Goal: Find specific page/section: Find specific page/section

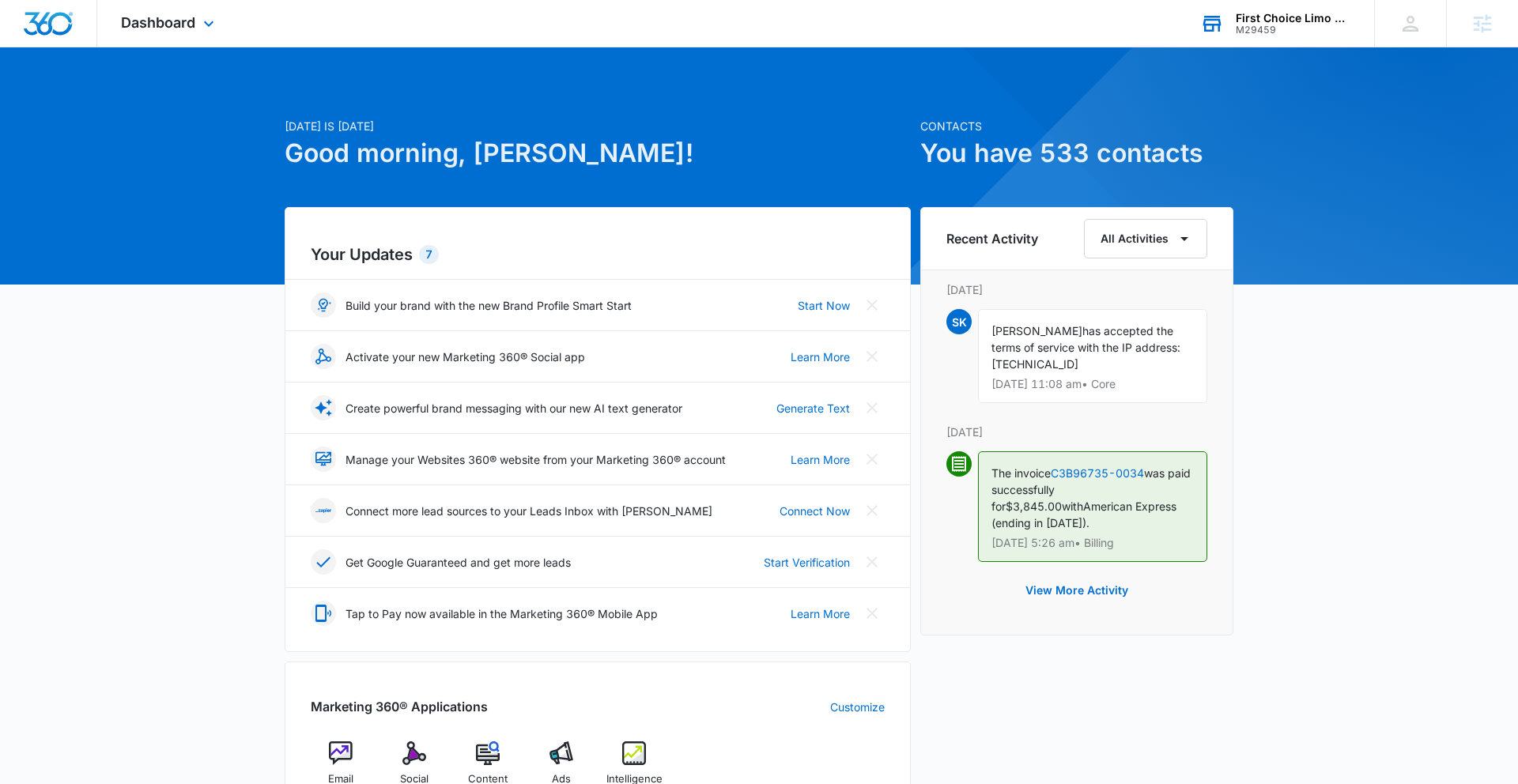
click at [1281, 19] on div "First Choice Limo & Taxi Dispatch Service" at bounding box center [1293, 18] width 115 height 13
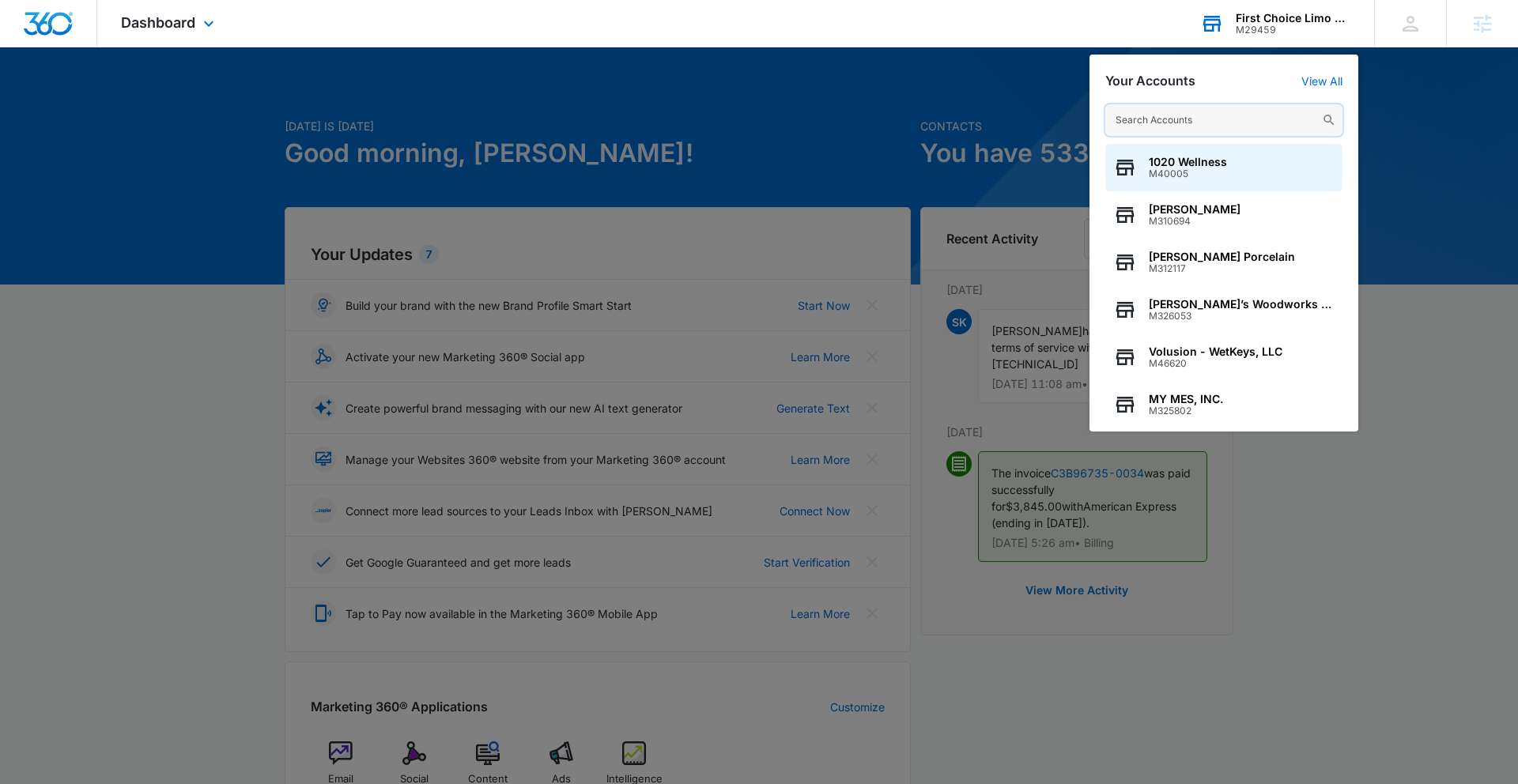
click at [1185, 119] on input "text" at bounding box center [1224, 120] width 237 height 31
paste input "M12753"
type input "M12753"
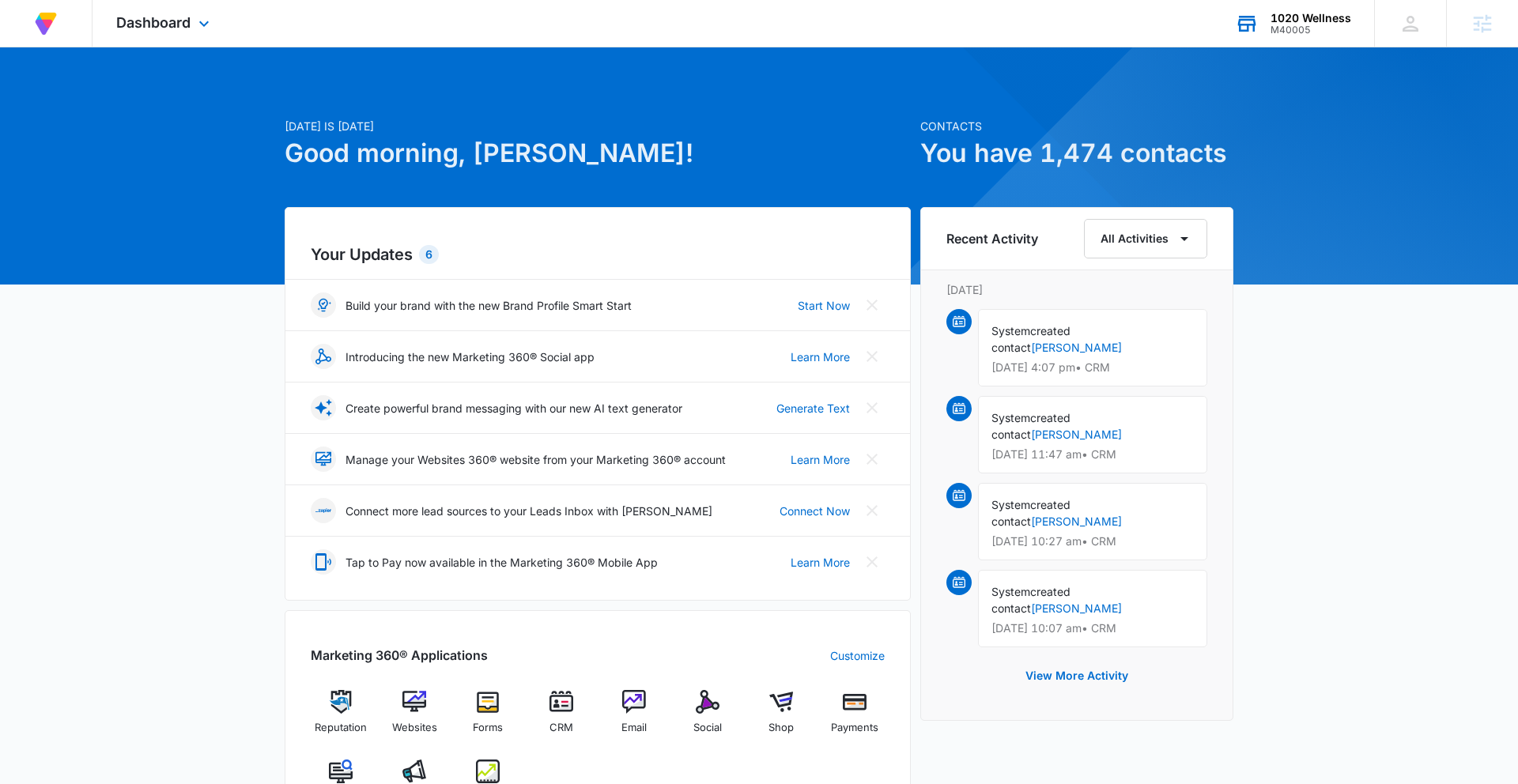
click at [1293, 27] on div "M40005" at bounding box center [1310, 30] width 81 height 11
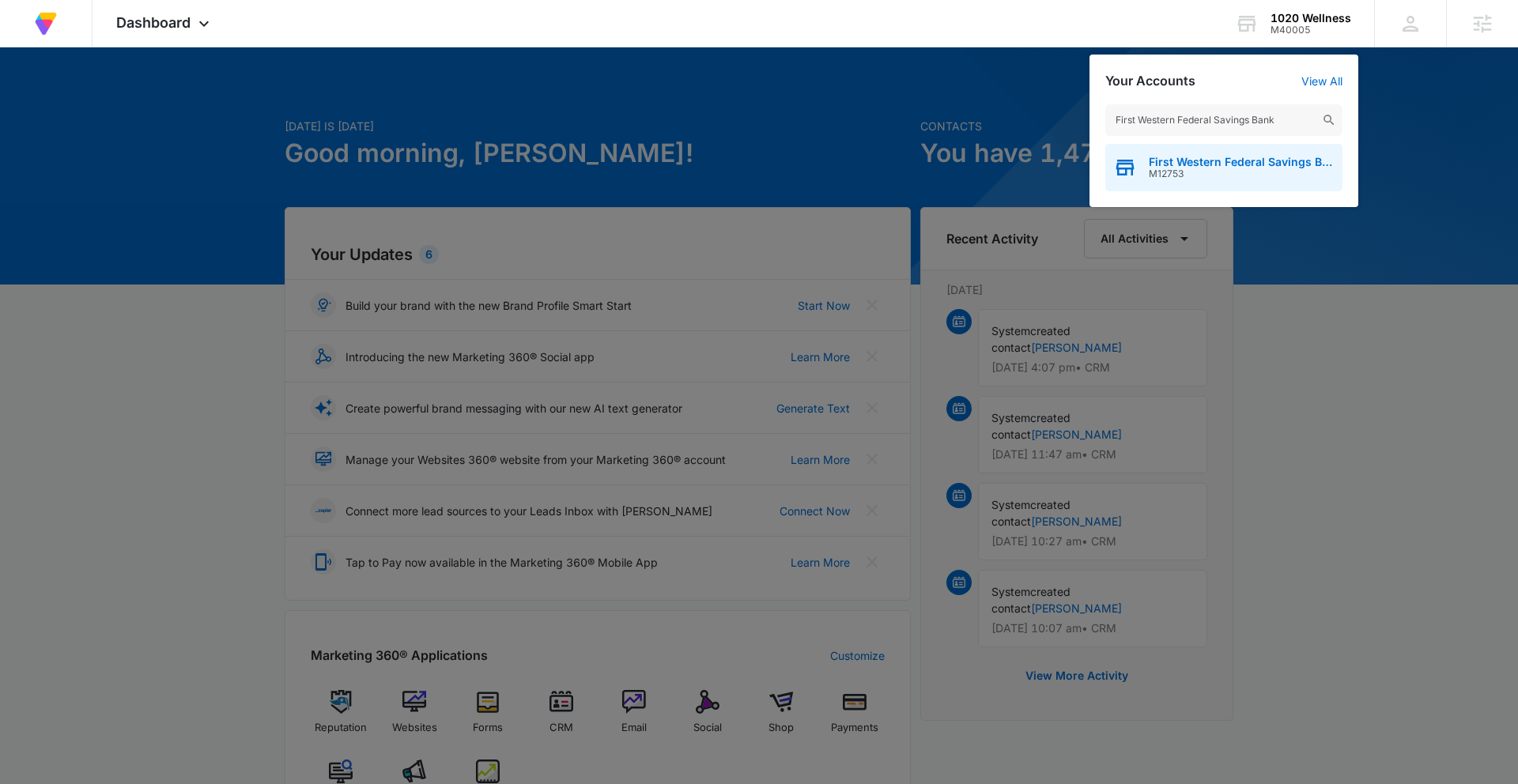
type input "First Western Federal Savings Bank"
click at [1201, 175] on span "M12753" at bounding box center [1242, 173] width 186 height 11
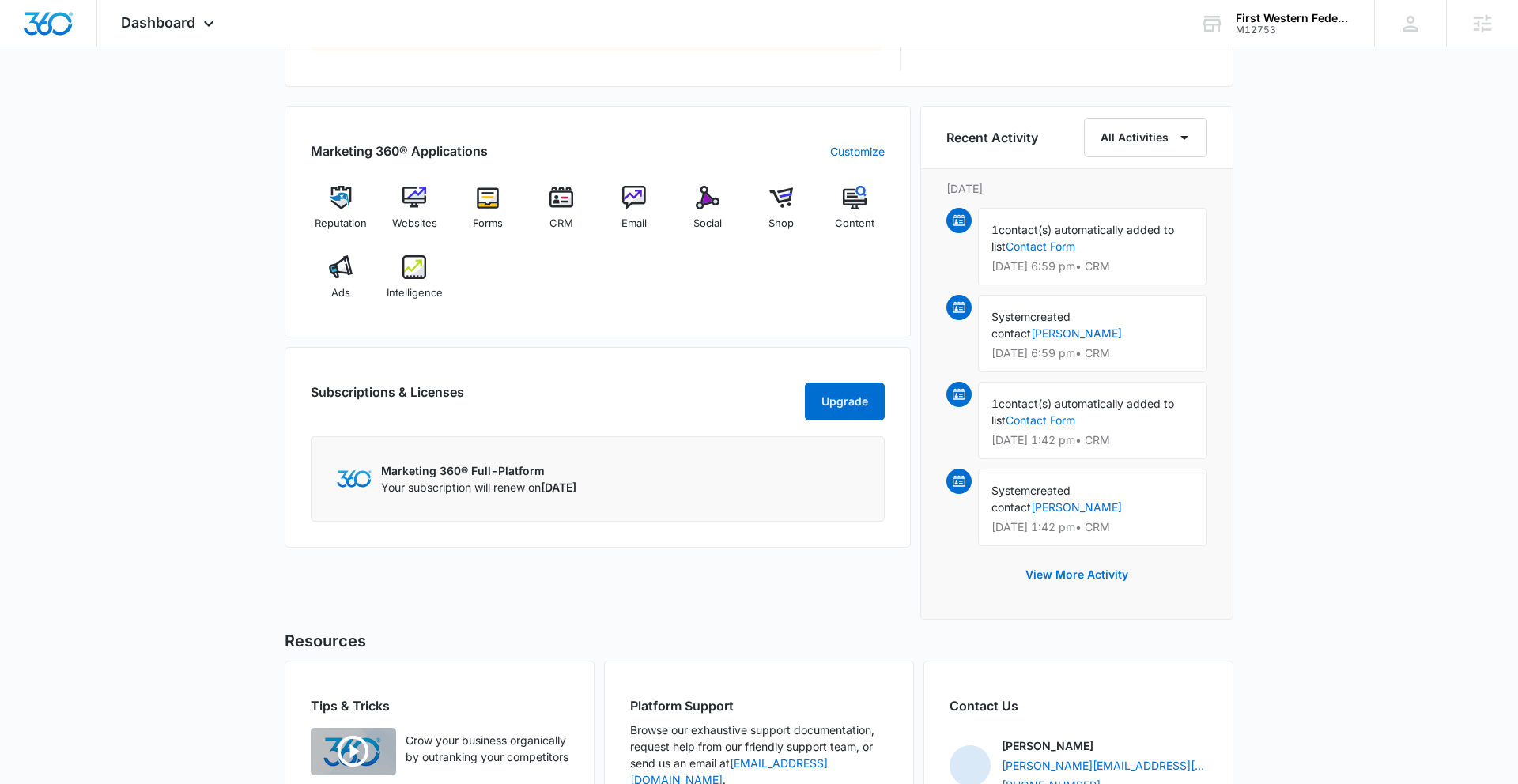
scroll to position [915, 0]
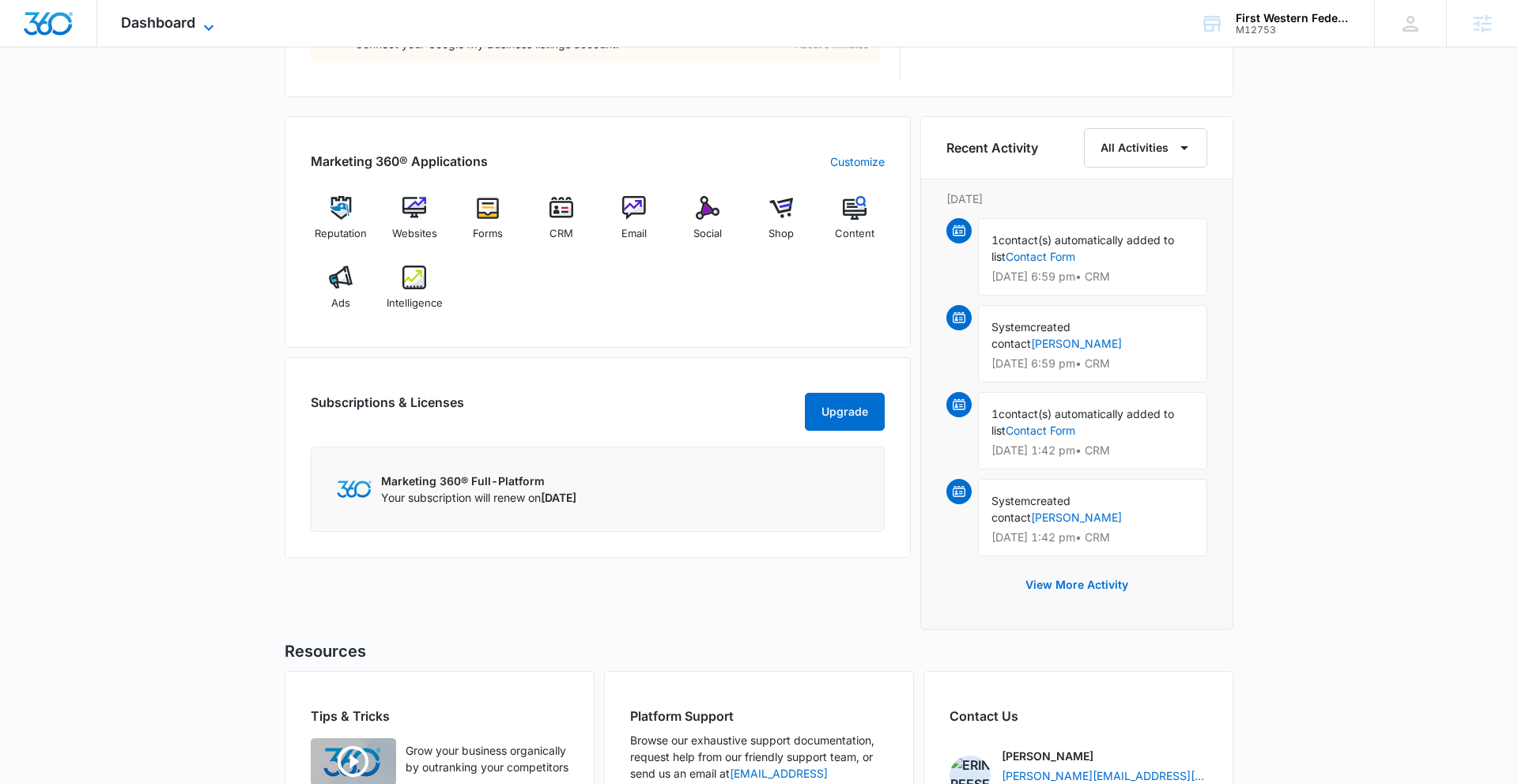
click at [121, 18] on span "Dashboard" at bounding box center [157, 22] width 74 height 17
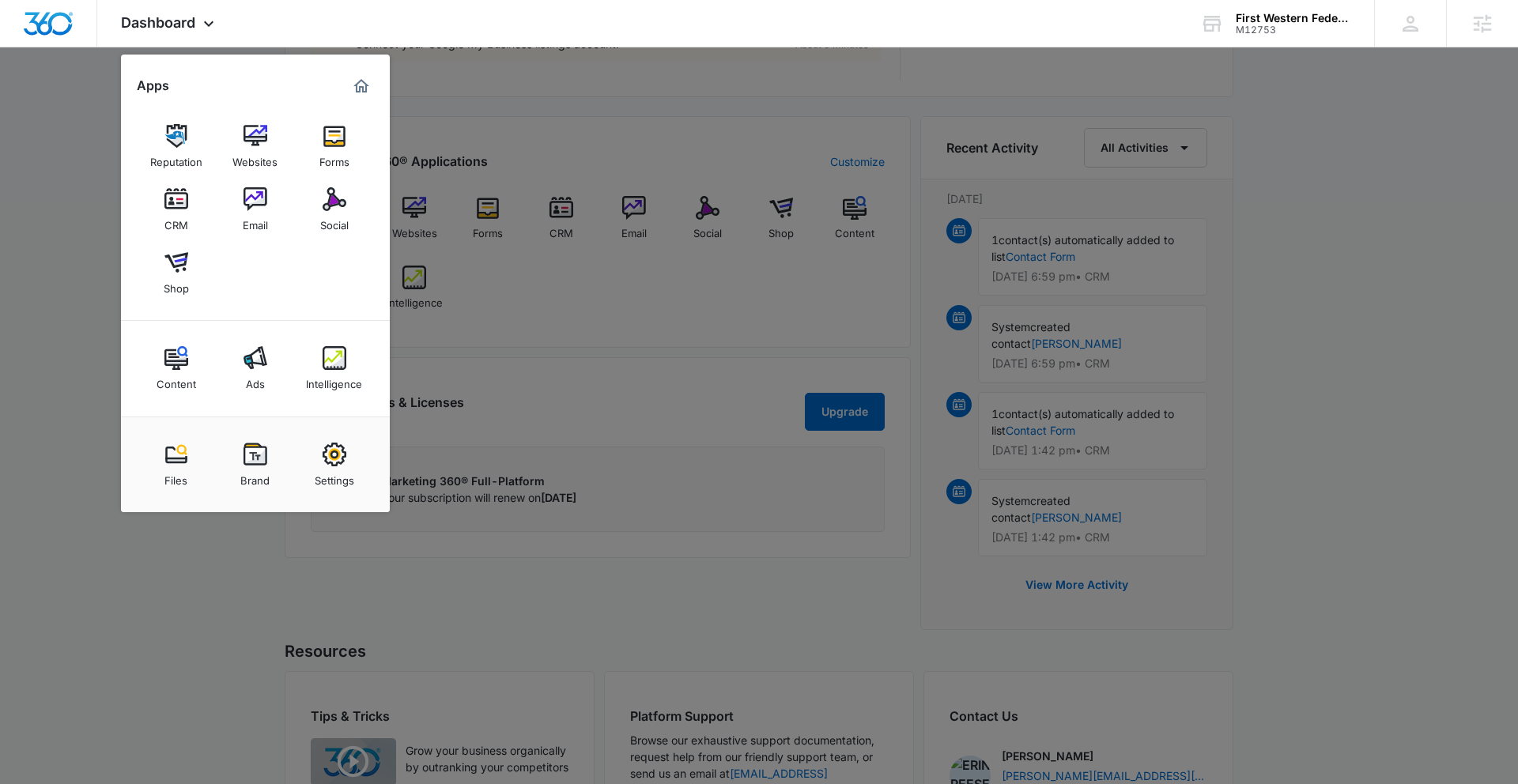
click at [252, 459] on img at bounding box center [255, 454] width 24 height 24
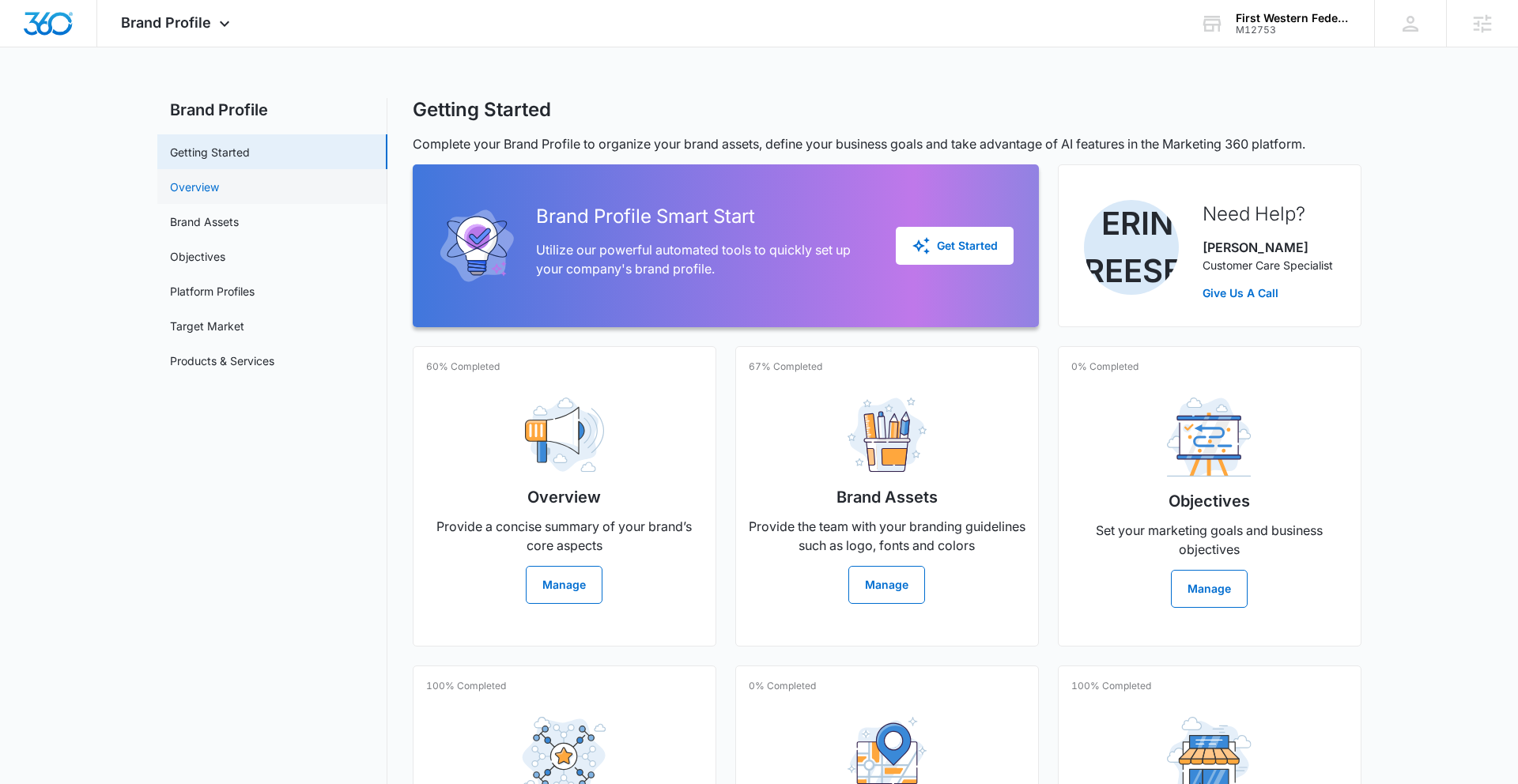
click at [212, 187] on link "Overview" at bounding box center [194, 187] width 49 height 17
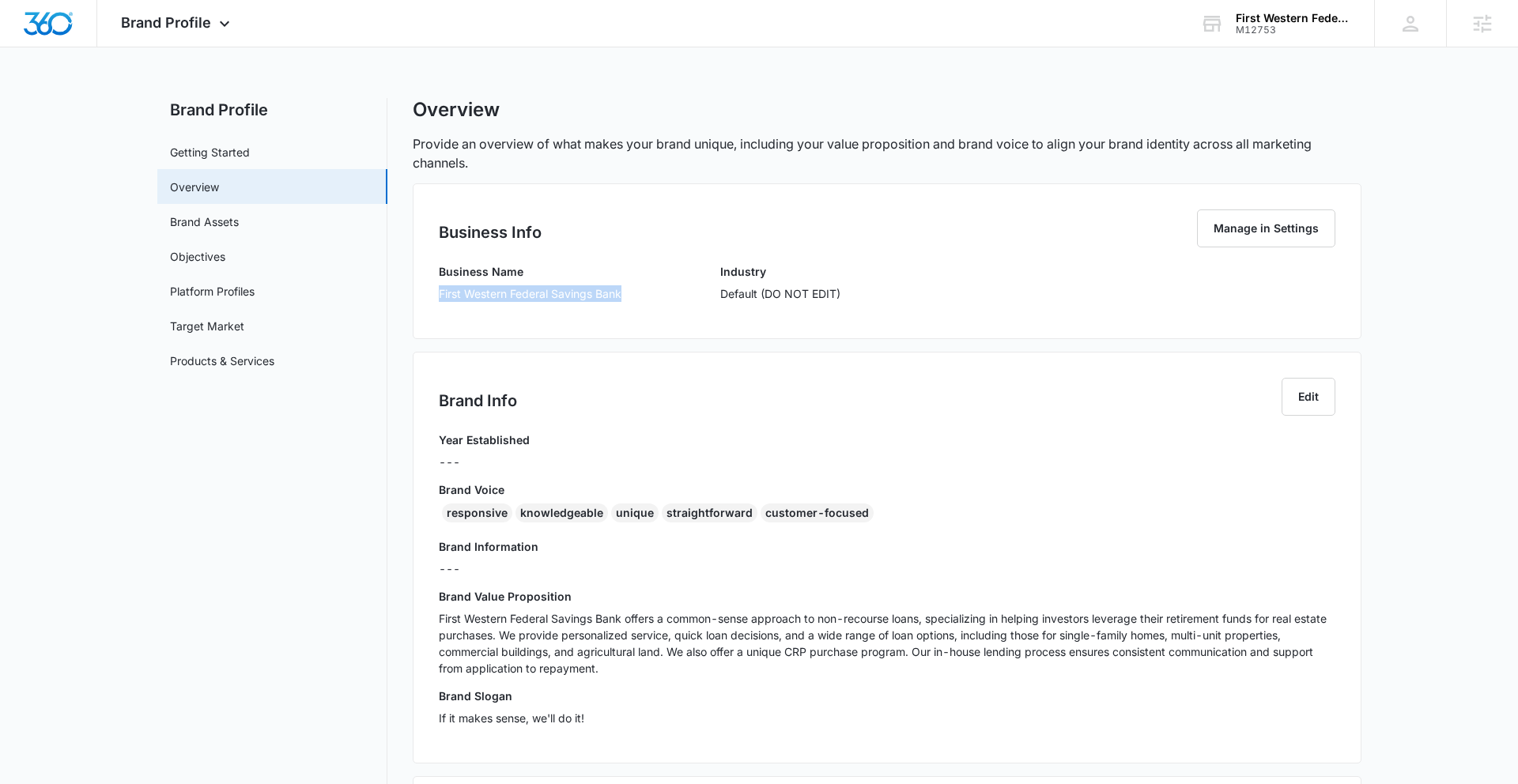
drag, startPoint x: 446, startPoint y: 293, endPoint x: 651, endPoint y: 295, distance: 205.0
click at [651, 295] on div "Business Name First Western Federal Savings Bank Industry Default (DO NOT EDIT)" at bounding box center [887, 288] width 896 height 50
copy p "First Western Federal Savings Bank"
click at [448, 512] on div "responsive" at bounding box center [477, 512] width 71 height 19
drag, startPoint x: 448, startPoint y: 513, endPoint x: 730, endPoint y: 510, distance: 282.0
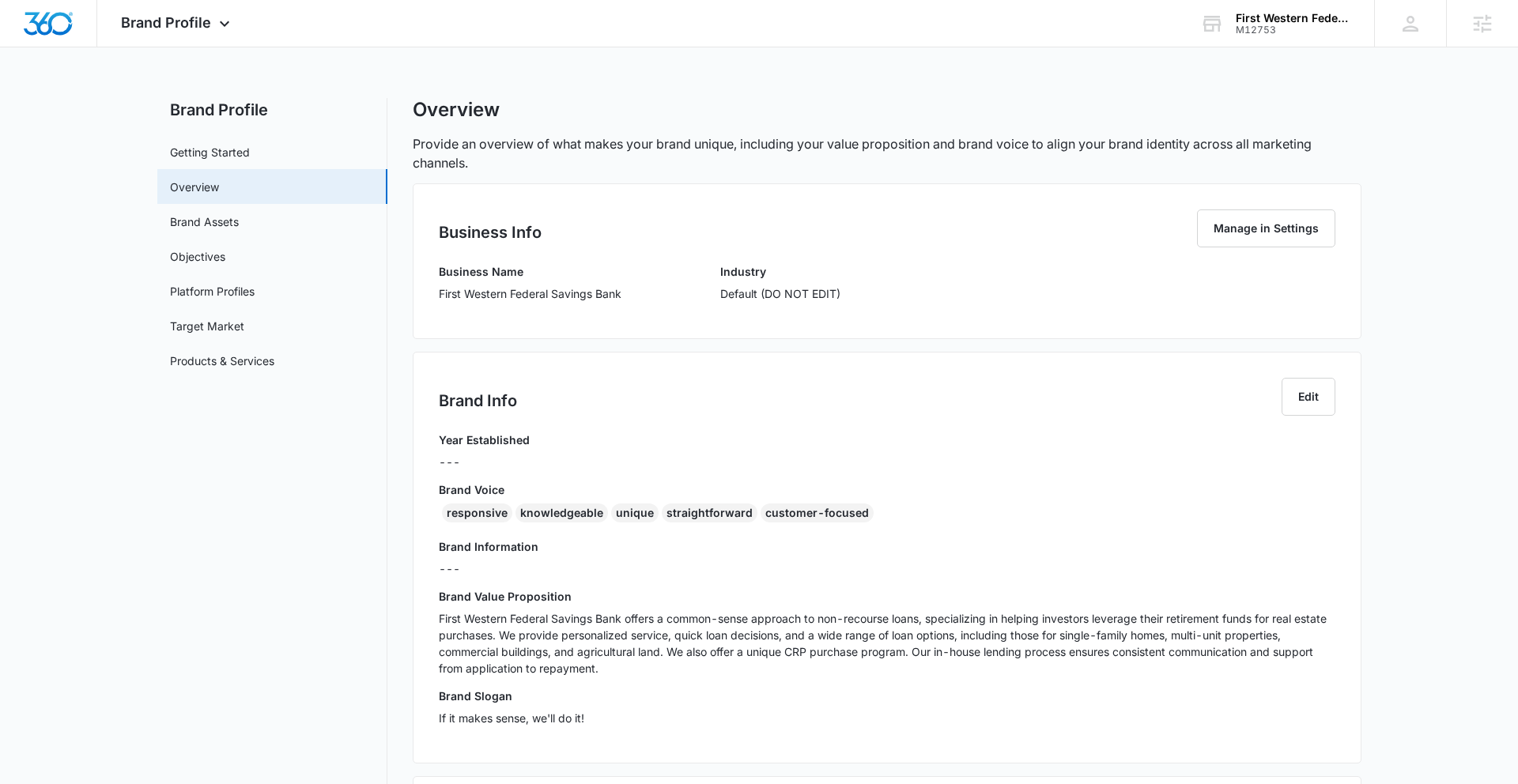
click at [690, 503] on div "responsive knowledgeable unique straightforward customer-focused" at bounding box center [887, 516] width 896 height 25
drag, startPoint x: 818, startPoint y: 515, endPoint x: 438, endPoint y: 505, distance: 380.1
click at [444, 511] on div "responsive knowledgeable unique straightforward customer-focused" at bounding box center [887, 516] width 896 height 25
copy div "responsive knowledgeable unique straightforward customer-focused"
